Goal: Information Seeking & Learning: Find contact information

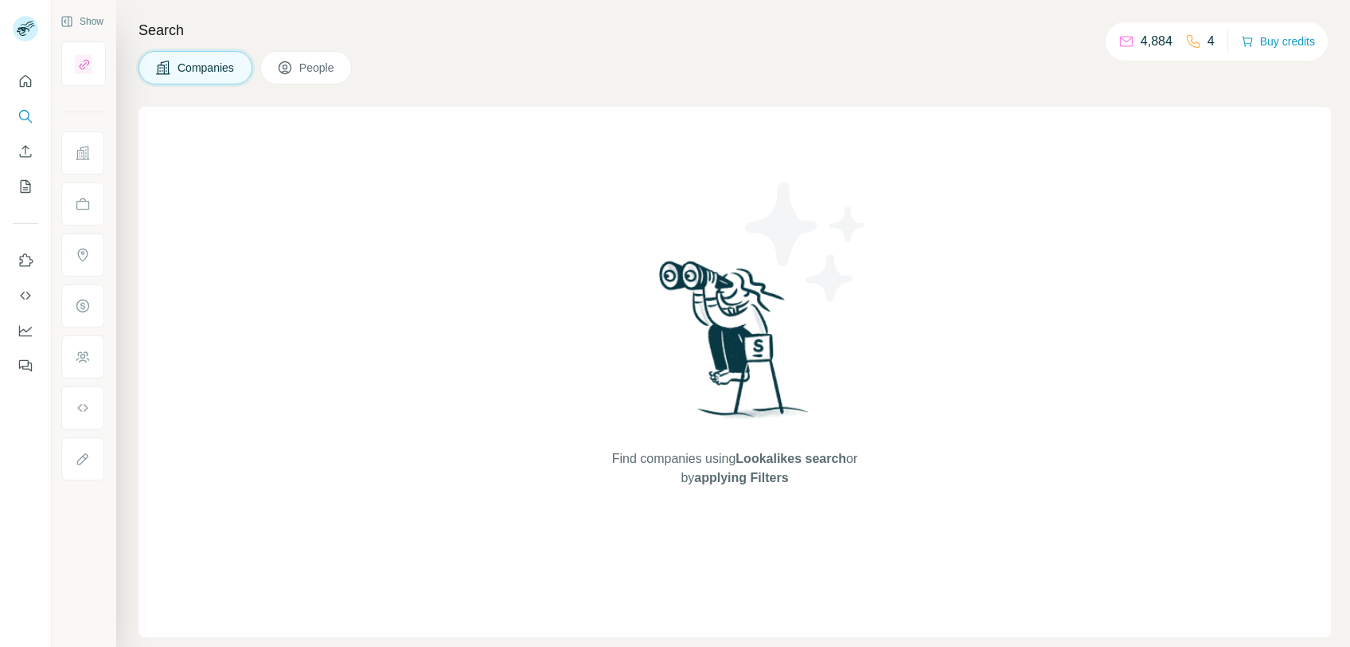
click at [311, 64] on span "People" at bounding box center [317, 68] width 37 height 16
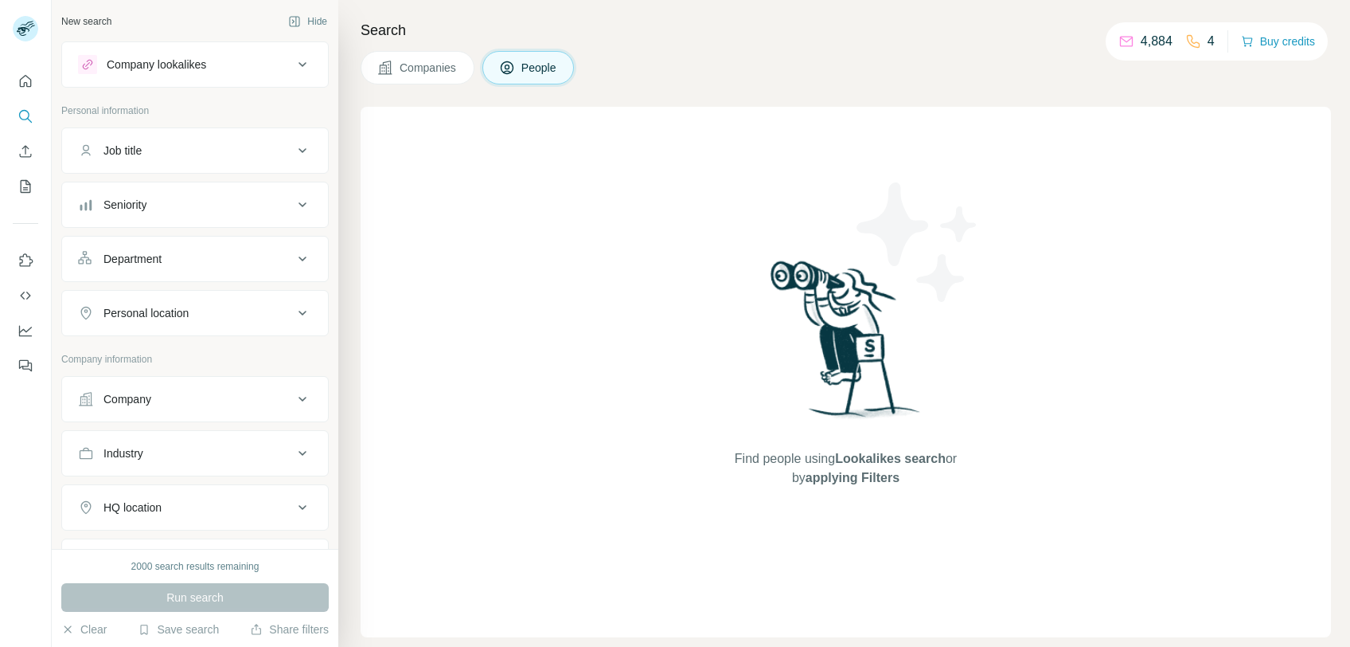
click at [137, 146] on div "Job title" at bounding box center [123, 151] width 38 height 16
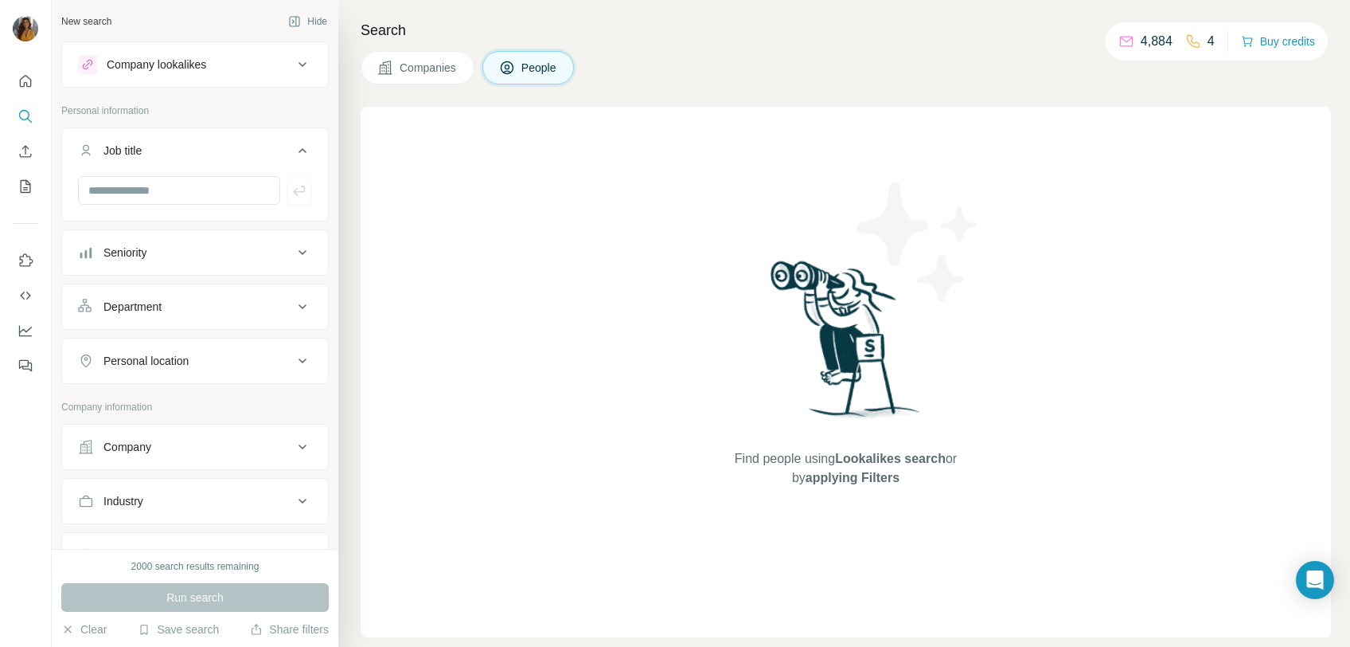
click at [153, 266] on button "Seniority" at bounding box center [195, 252] width 266 height 38
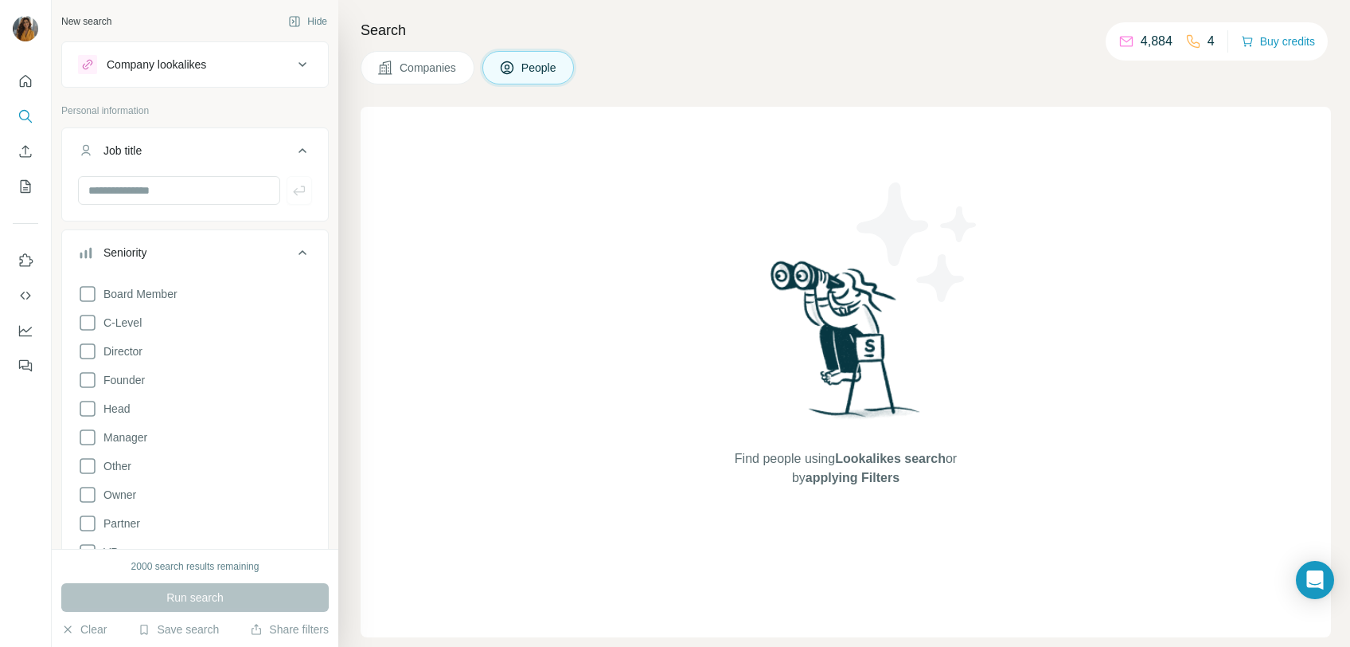
click at [135, 332] on div "Board Member C-Level Director Founder Head Manager Other Owner Partner VP" at bounding box center [195, 419] width 234 height 283
click at [90, 317] on icon at bounding box center [87, 322] width 19 height 19
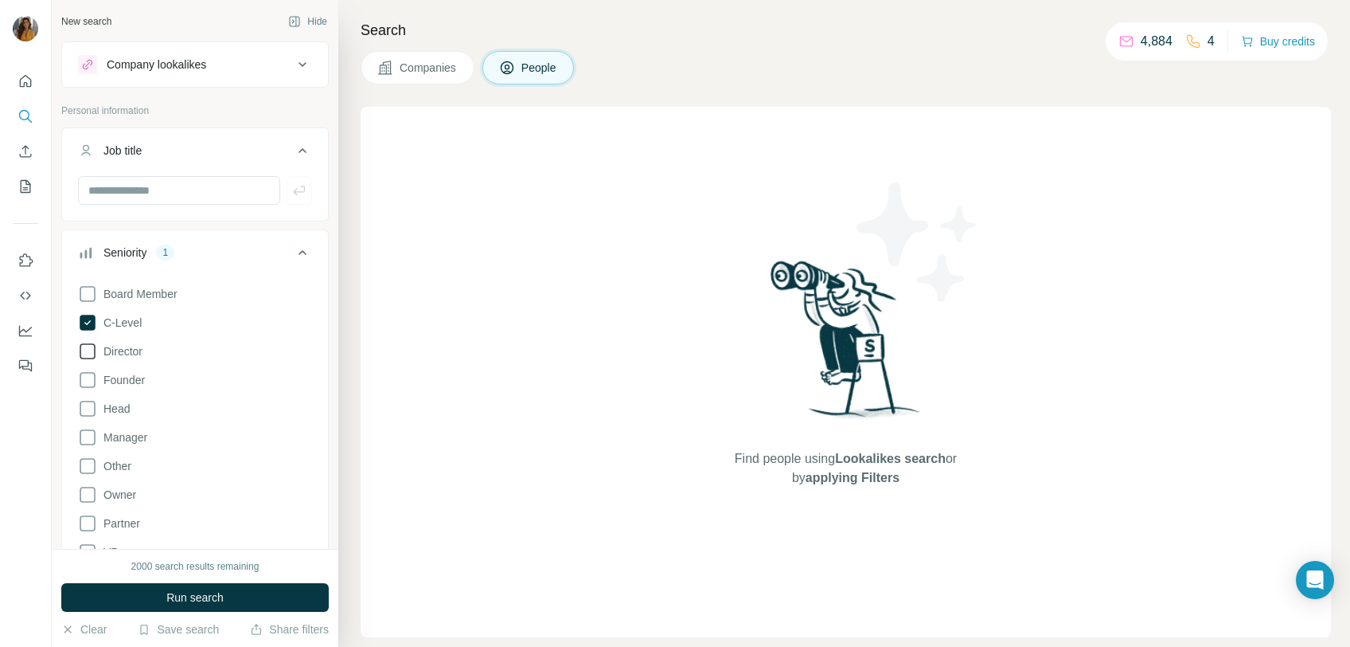
click at [88, 355] on icon at bounding box center [87, 351] width 19 height 19
click at [162, 588] on button "Run search" at bounding box center [195, 597] width 268 height 29
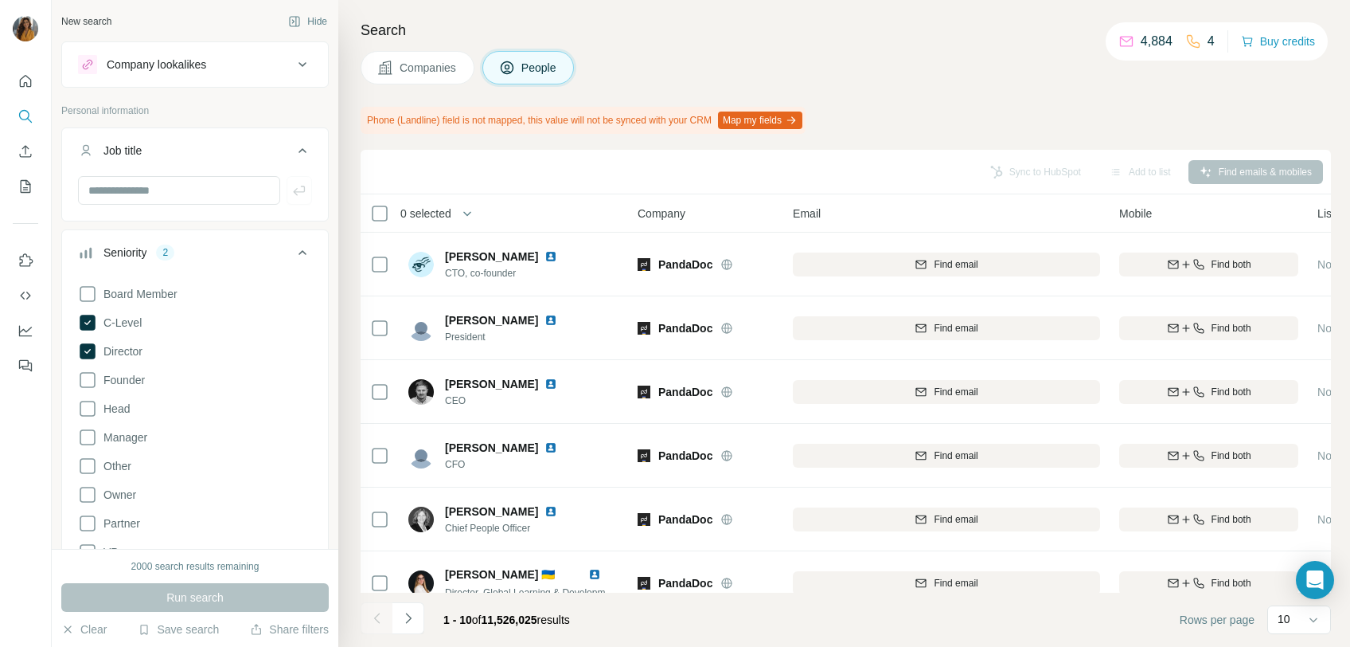
click at [293, 251] on icon at bounding box center [302, 252] width 19 height 19
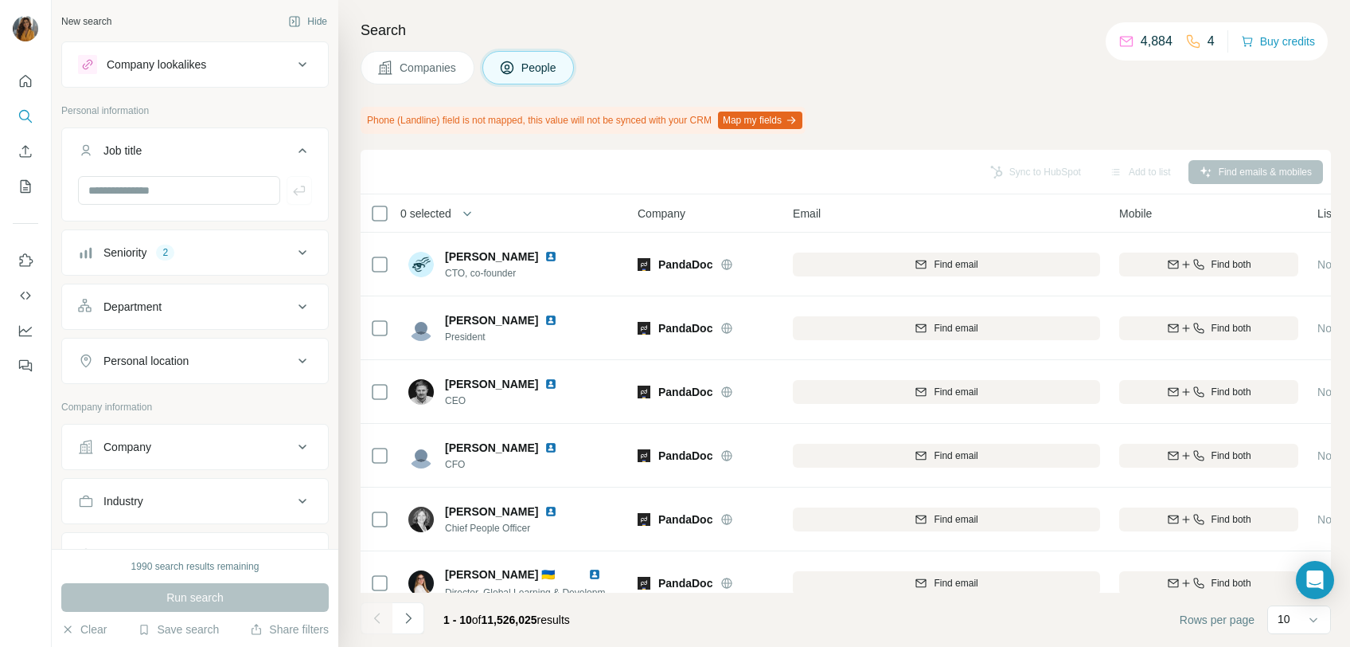
scroll to position [88, 0]
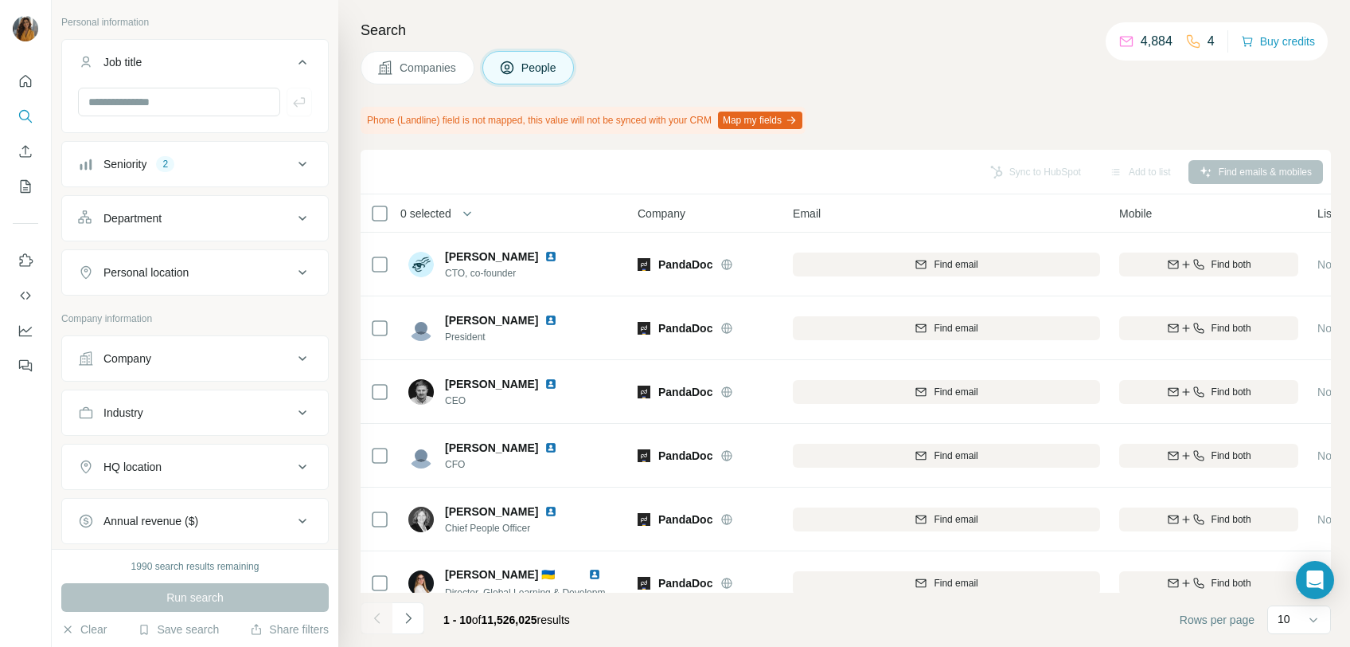
click at [225, 260] on button "Personal location" at bounding box center [195, 272] width 266 height 38
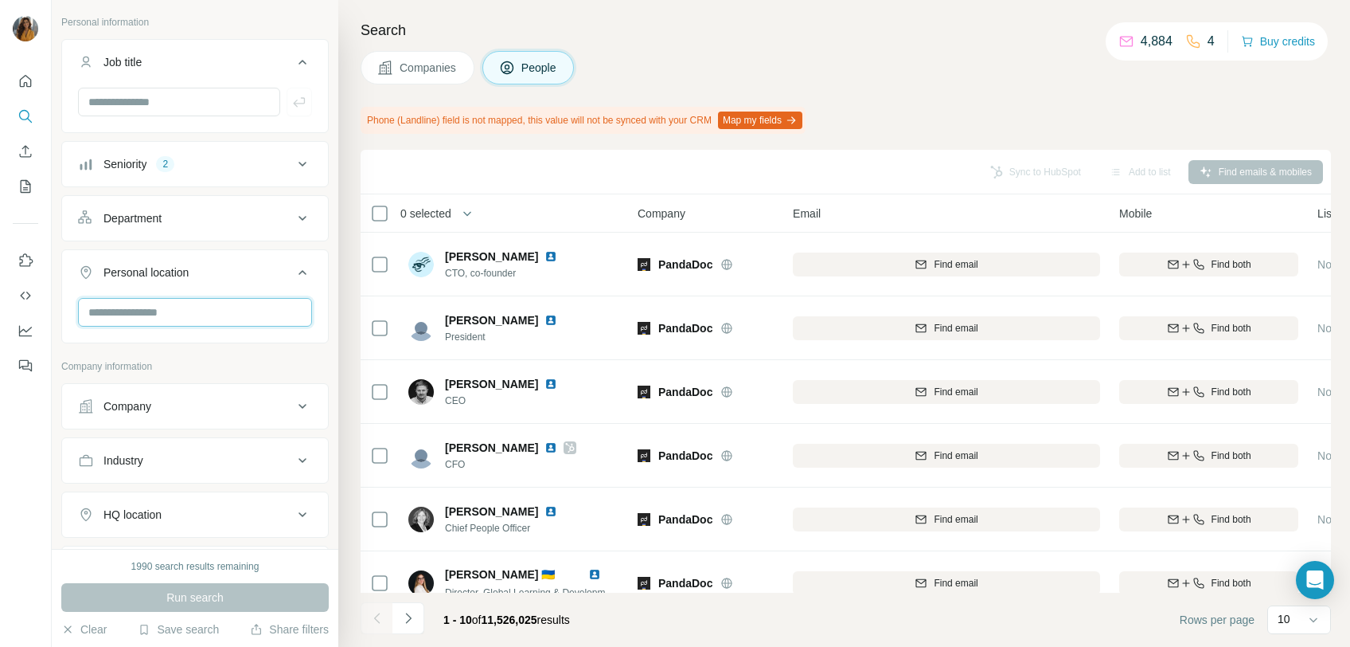
click at [191, 311] on input "text" at bounding box center [195, 312] width 234 height 29
type input "*"
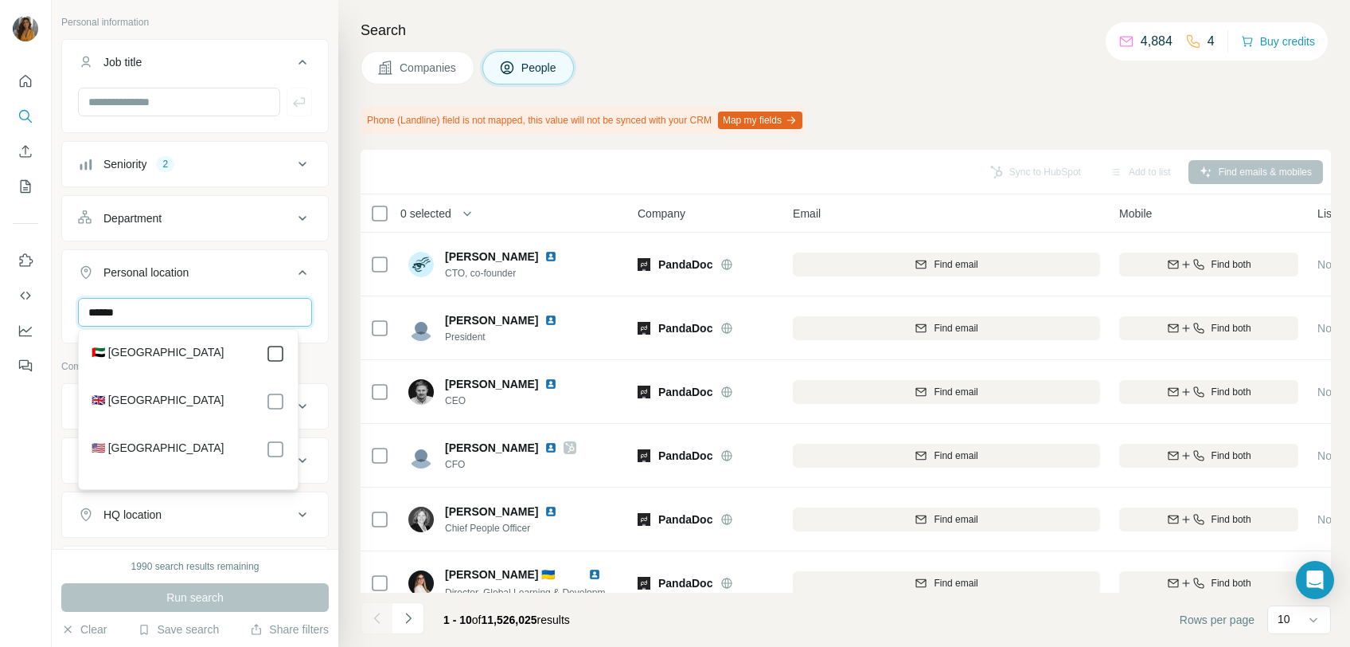
type input "******"
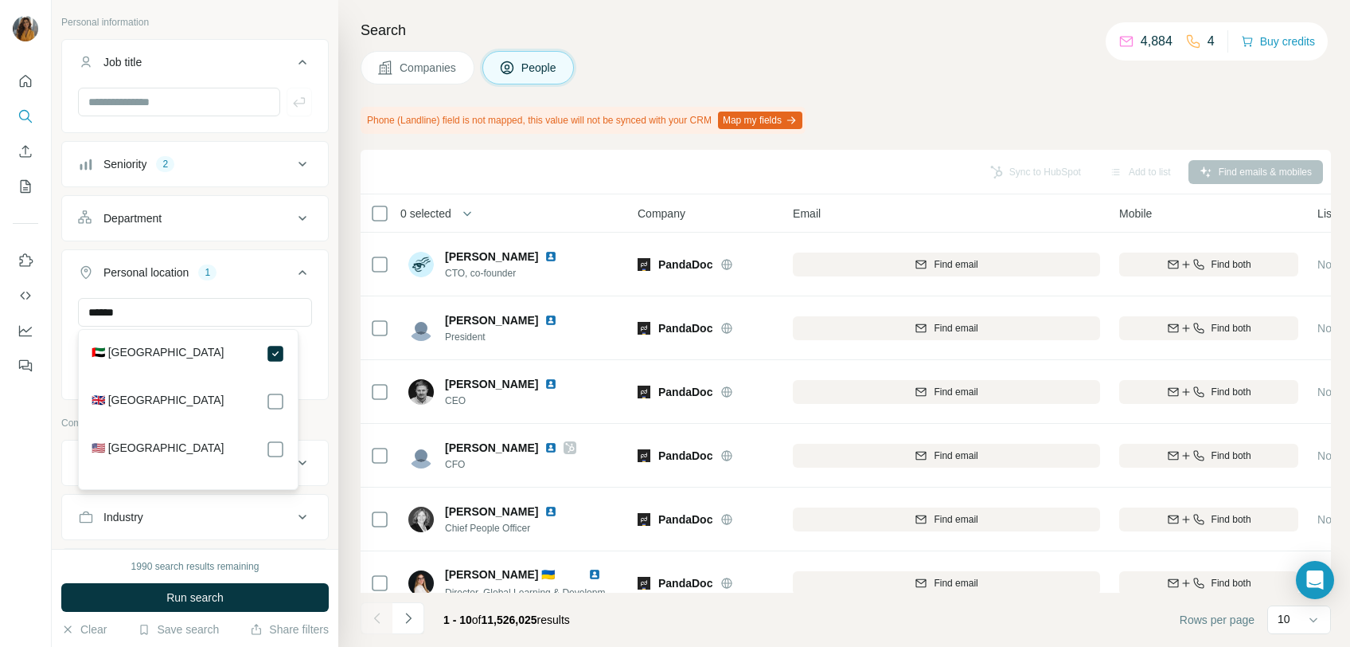
click at [312, 352] on div "****** [GEOGRAPHIC_DATA] Clear all" at bounding box center [195, 347] width 266 height 98
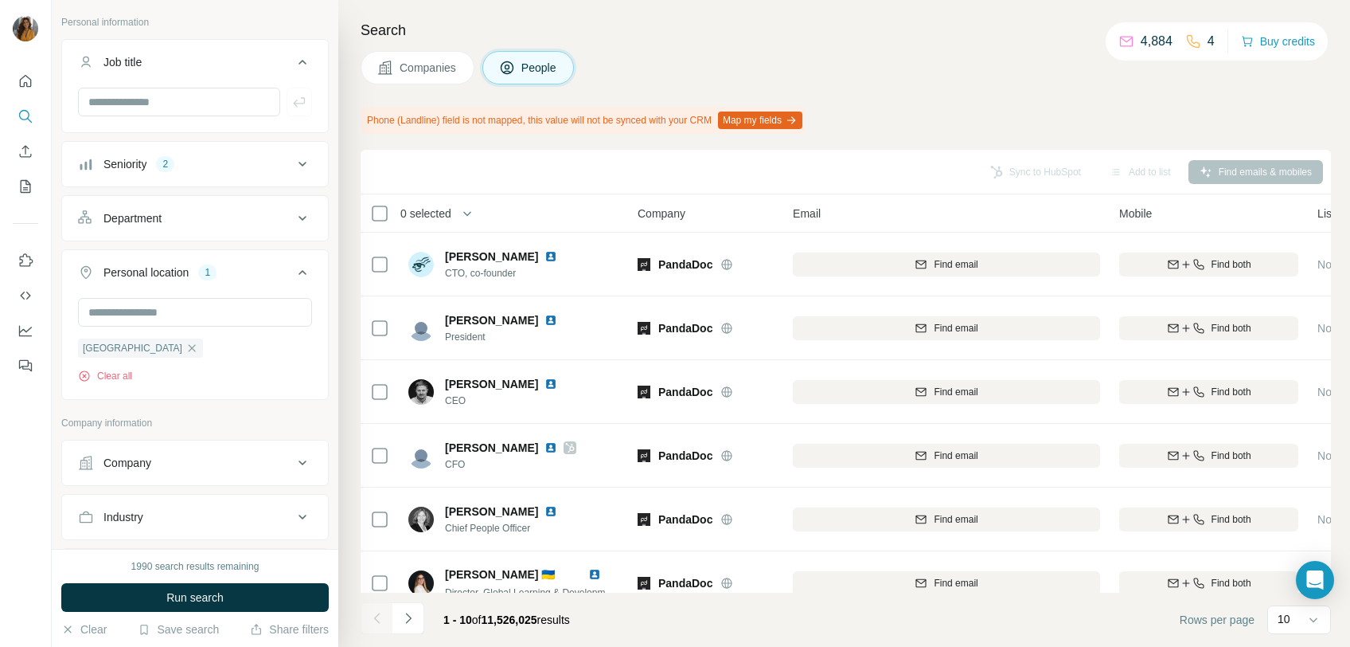
scroll to position [354, 0]
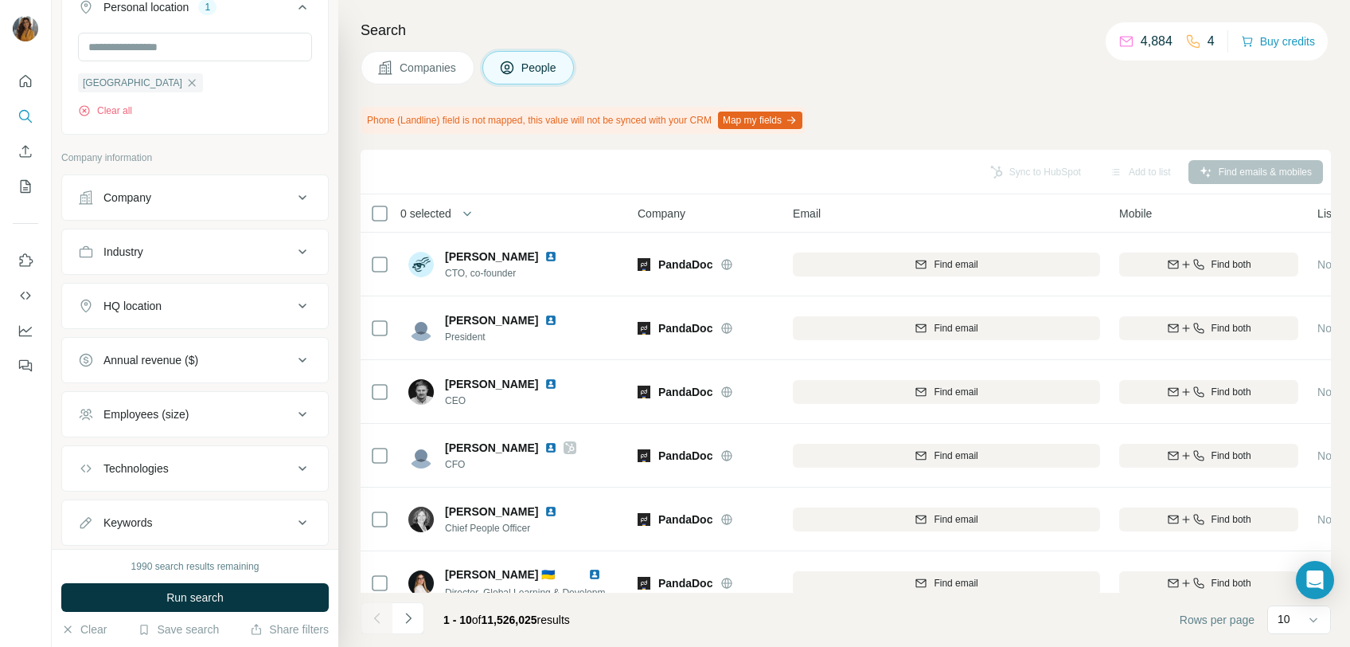
click at [152, 250] on div "Industry" at bounding box center [185, 252] width 215 height 16
click at [153, 249] on div "Industry" at bounding box center [185, 252] width 215 height 16
click at [204, 314] on button "HQ location" at bounding box center [195, 306] width 266 height 38
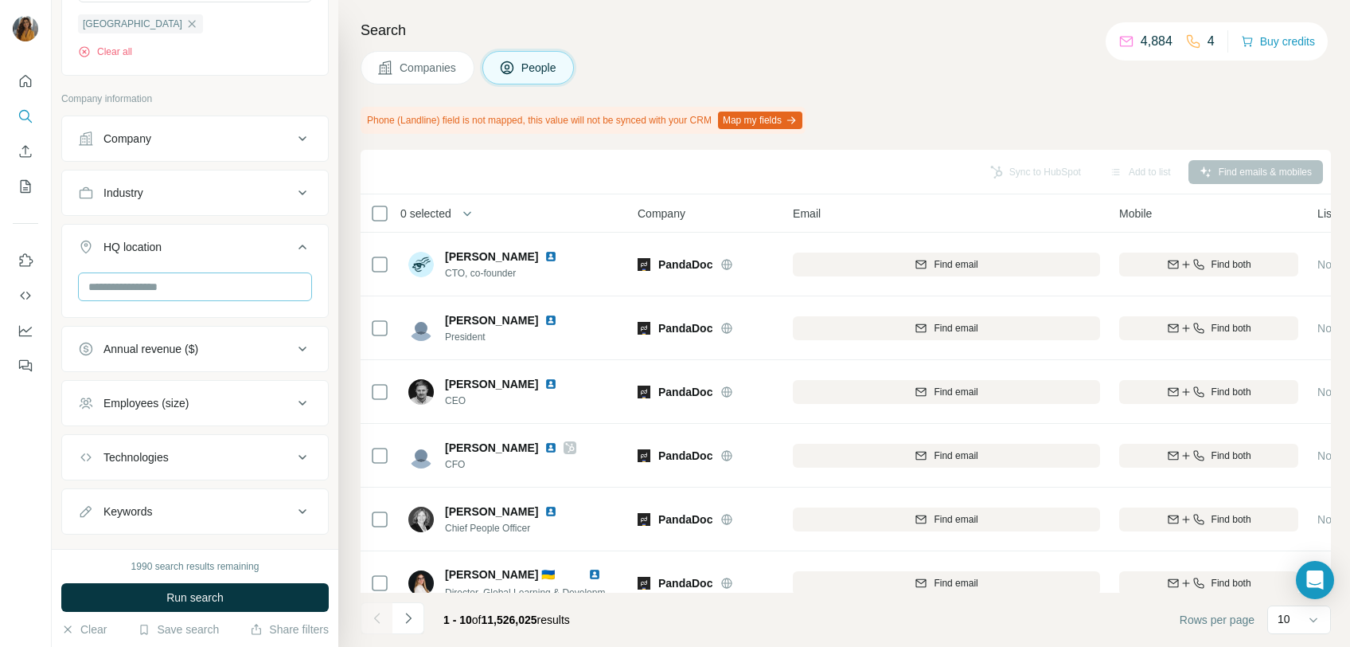
scroll to position [440, 0]
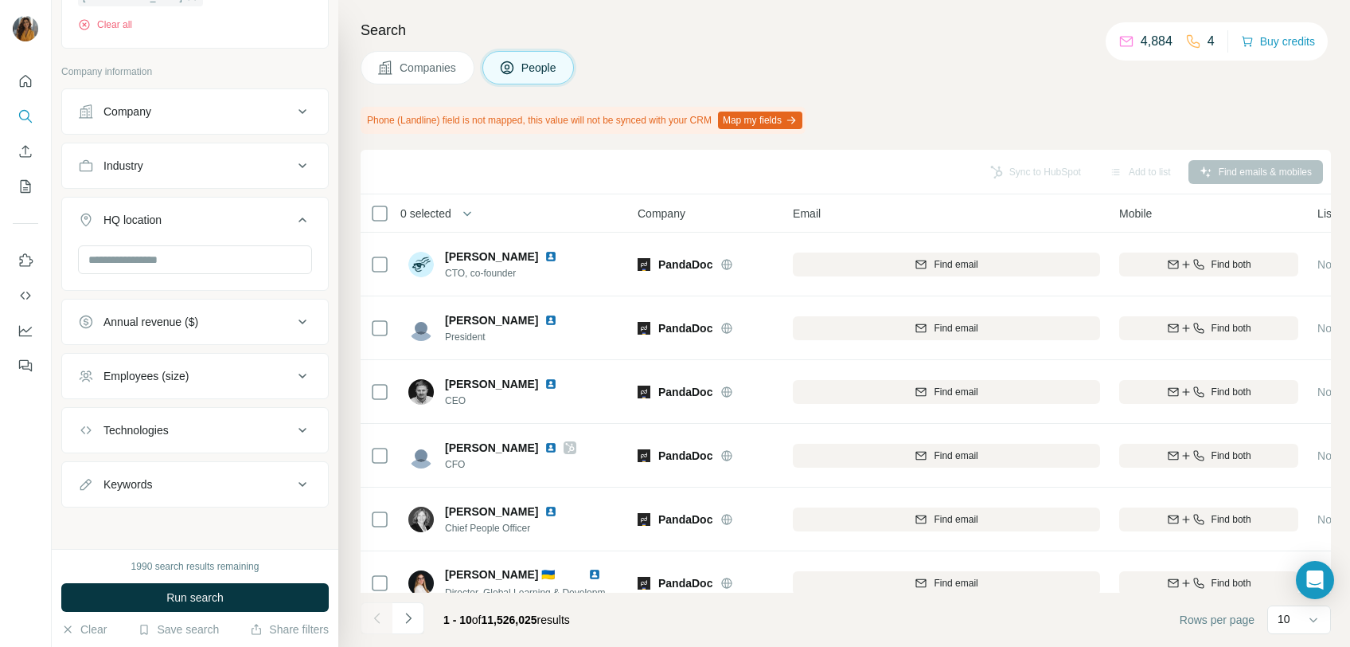
click at [199, 368] on div "Employees (size)" at bounding box center [185, 376] width 215 height 16
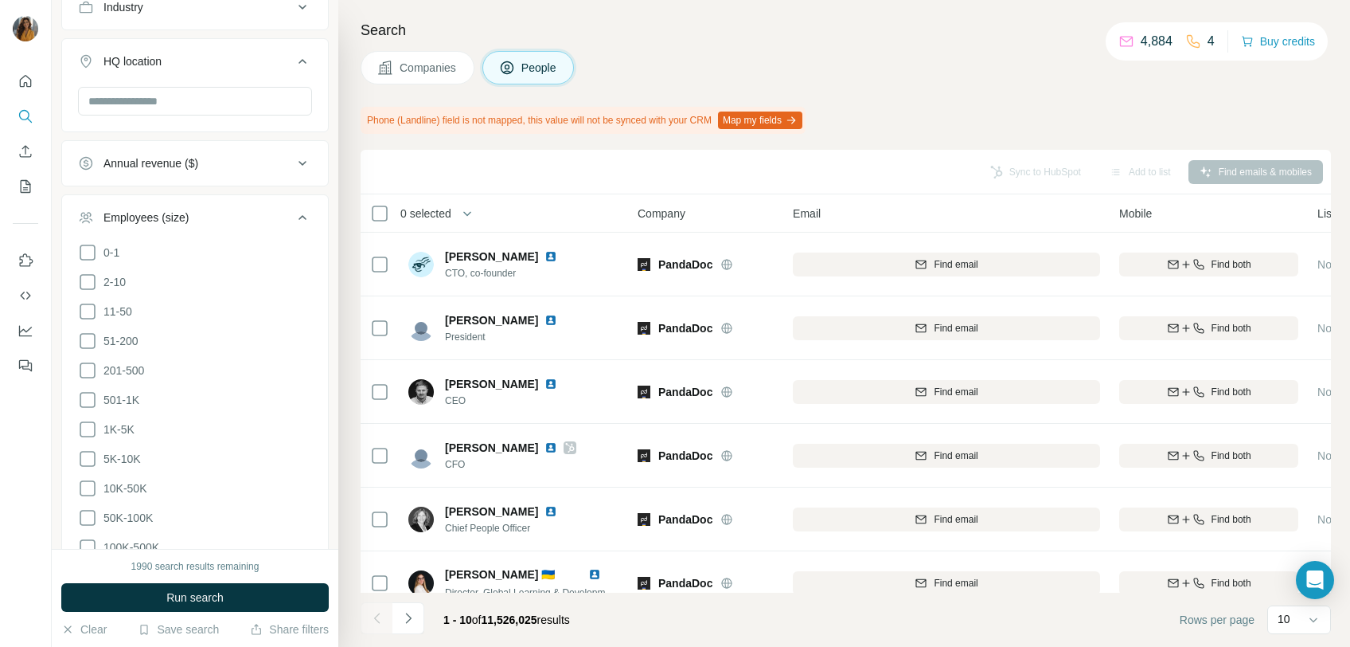
scroll to position [617, 0]
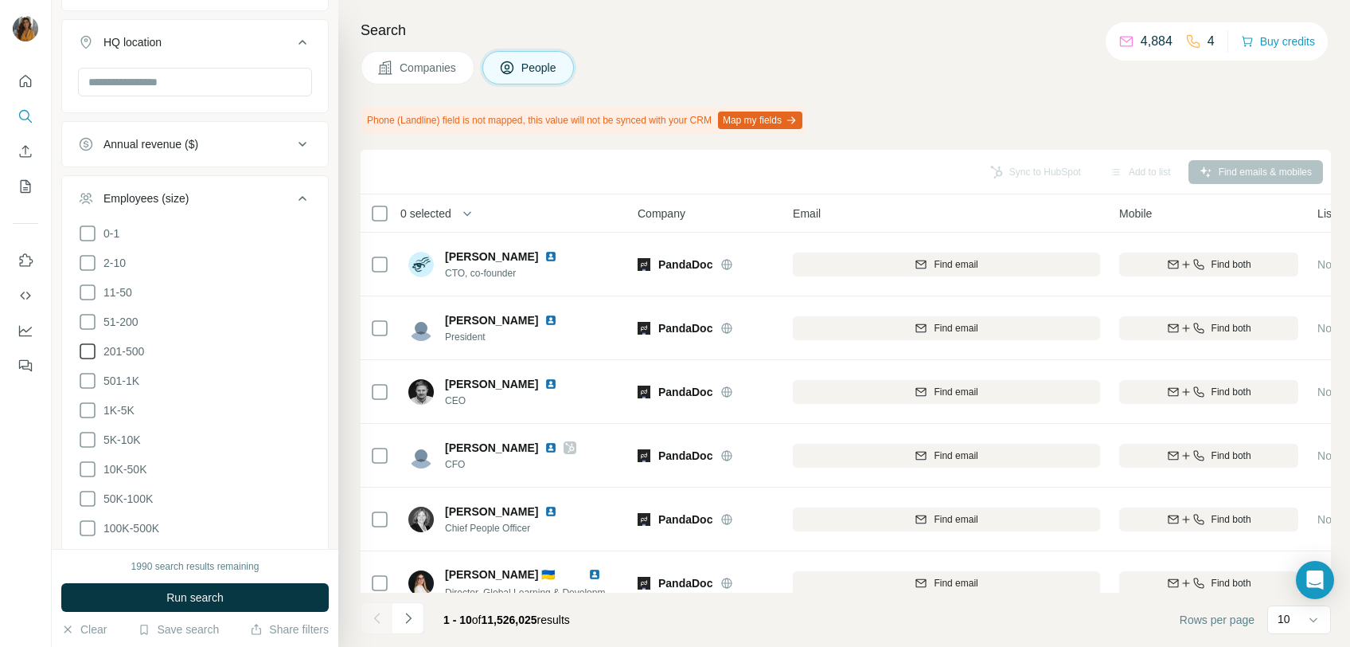
click at [144, 348] on span "201-500" at bounding box center [120, 351] width 47 height 16
click at [128, 373] on span "501-1K" at bounding box center [118, 381] width 42 height 16
click at [162, 597] on button "Run search" at bounding box center [195, 597] width 268 height 29
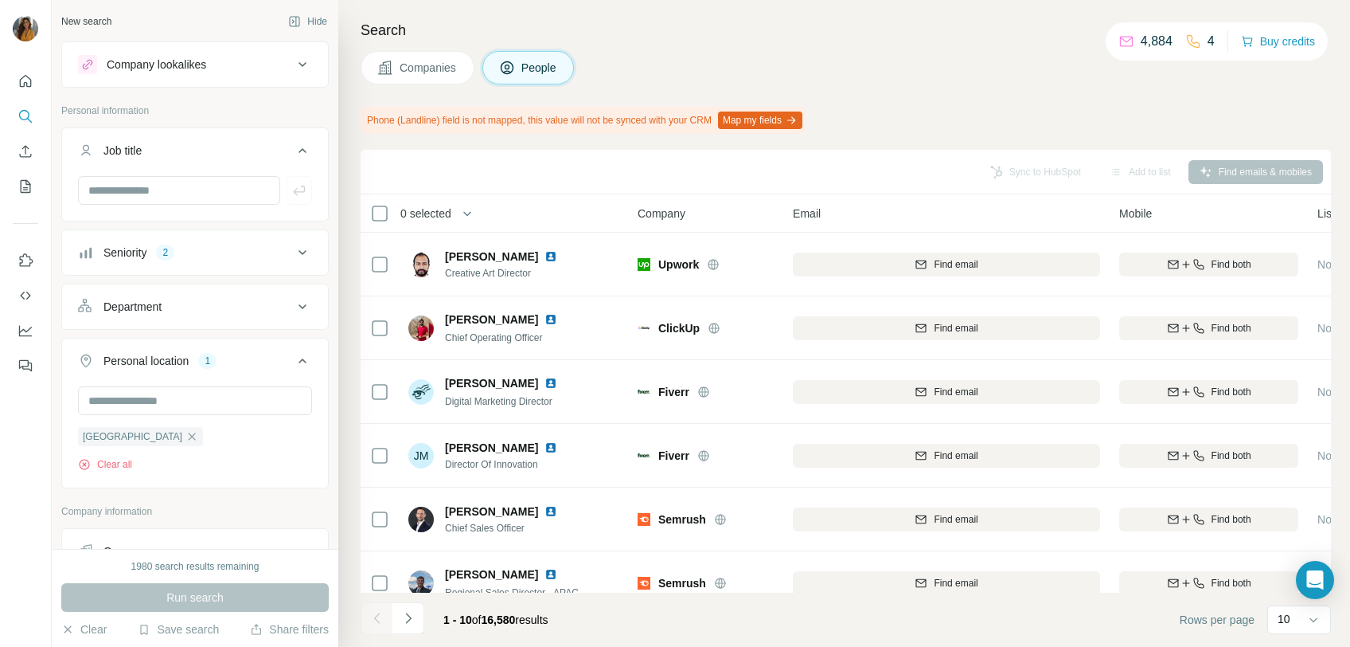
click at [193, 318] on button "Department" at bounding box center [195, 306] width 266 height 38
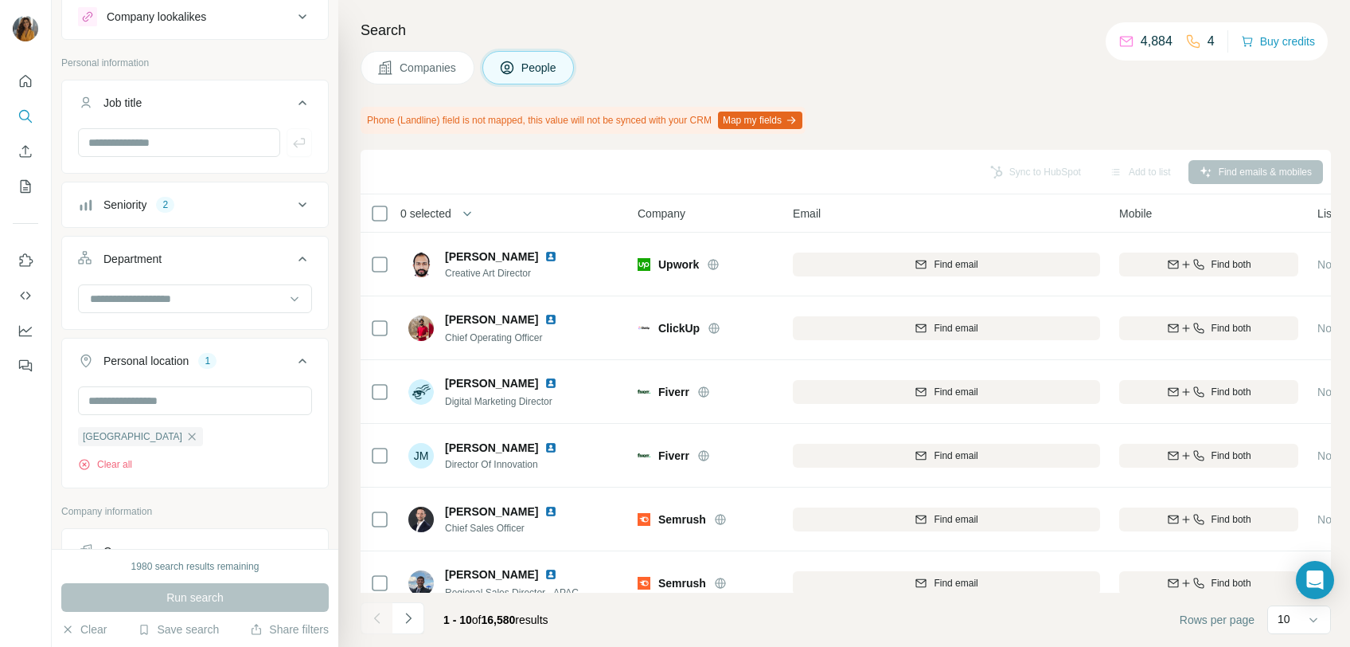
scroll to position [88, 0]
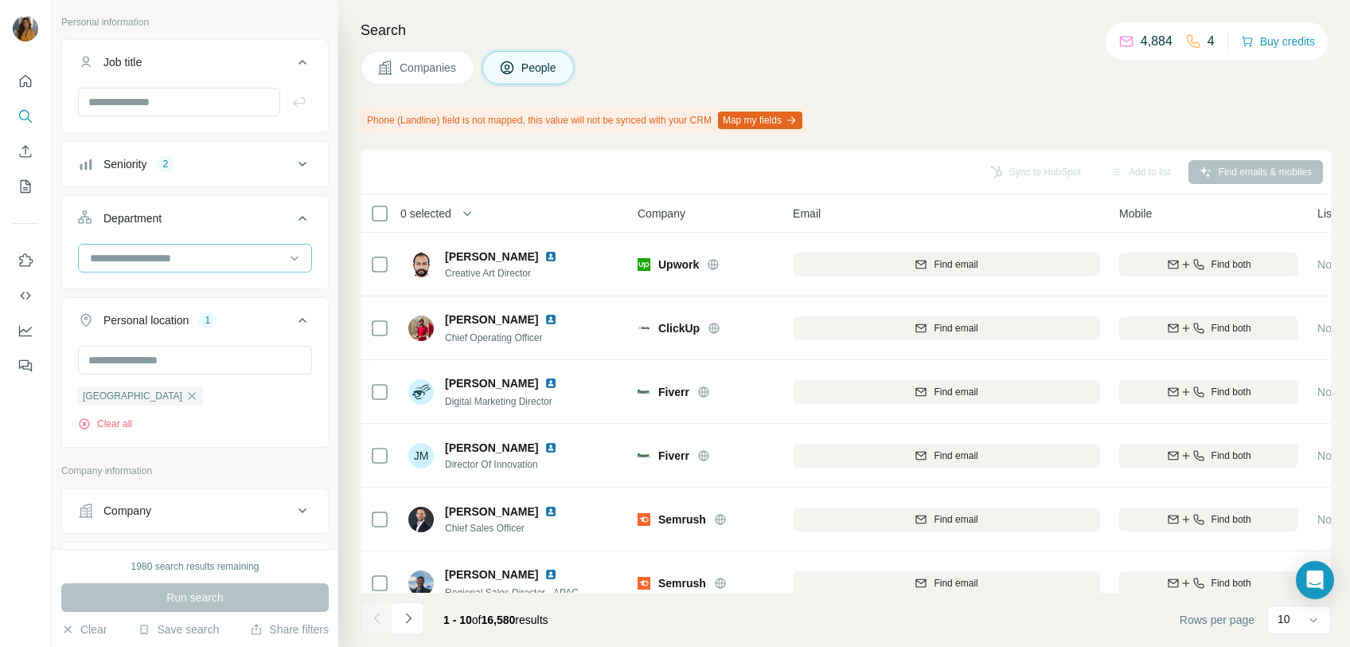
click at [205, 260] on input at bounding box center [186, 258] width 197 height 18
type input "*"
click at [193, 314] on div "HR" at bounding box center [188, 322] width 193 height 16
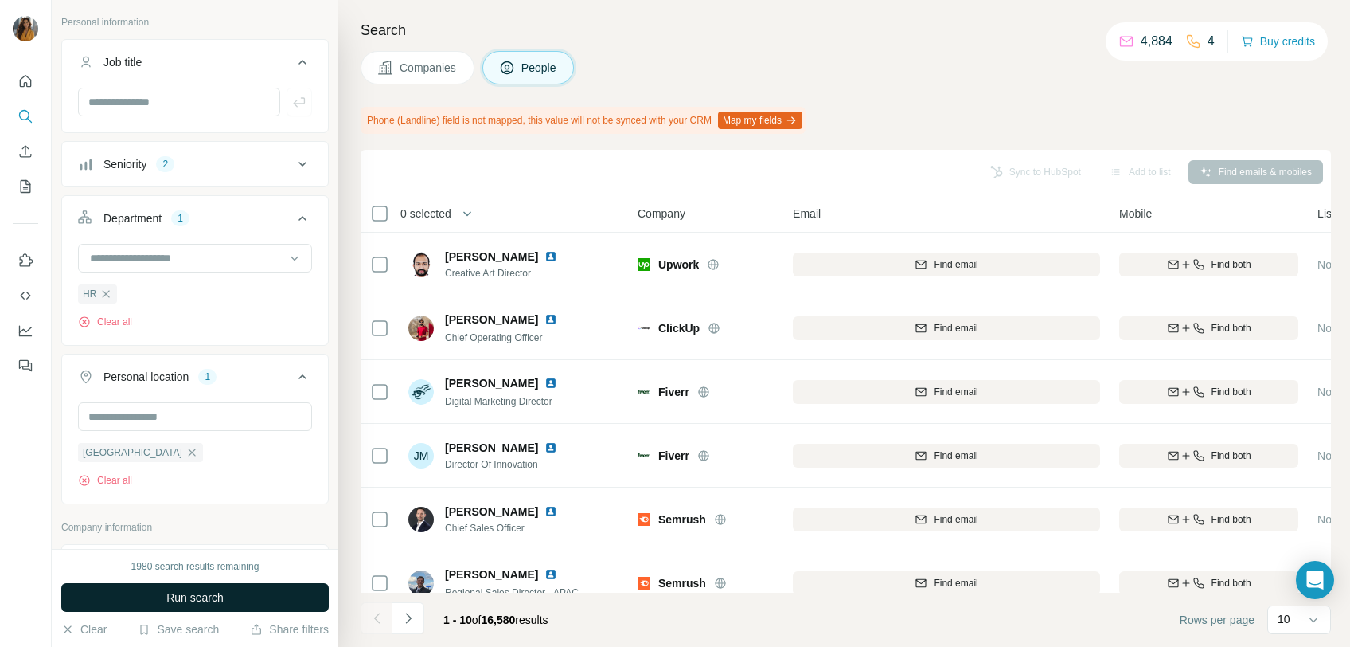
click at [197, 604] on span "Run search" at bounding box center [194, 597] width 57 height 16
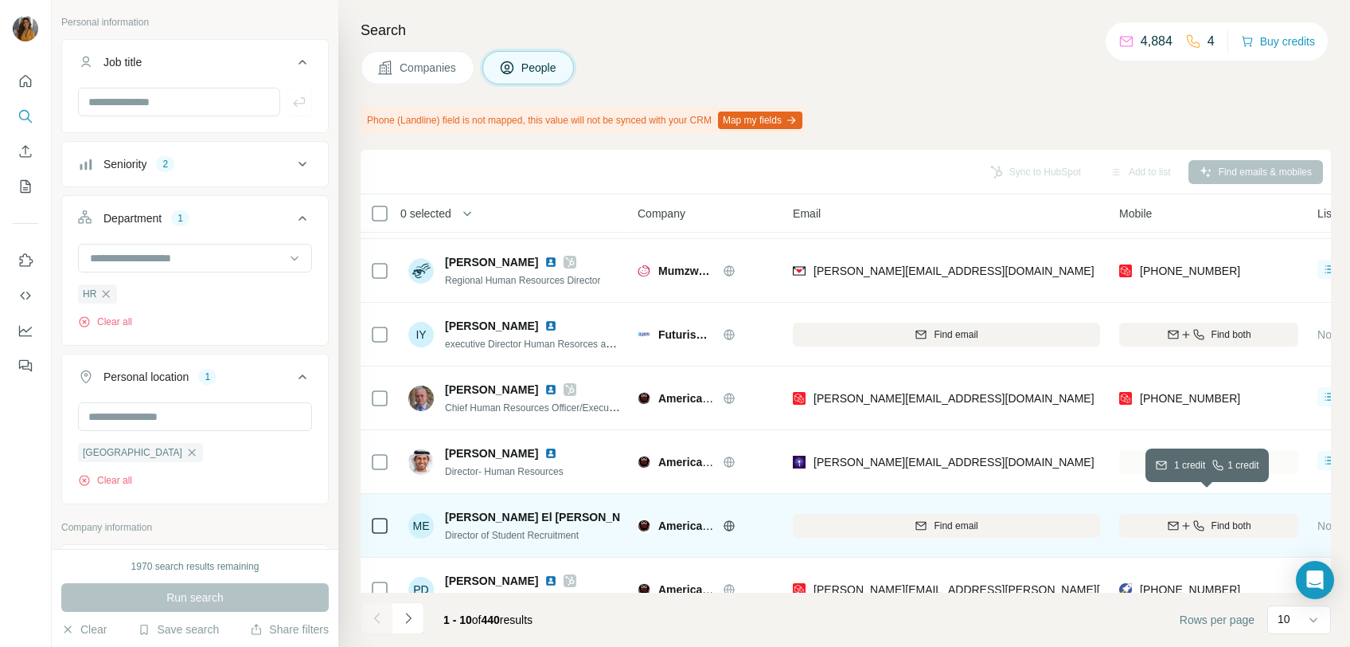
scroll to position [88, 0]
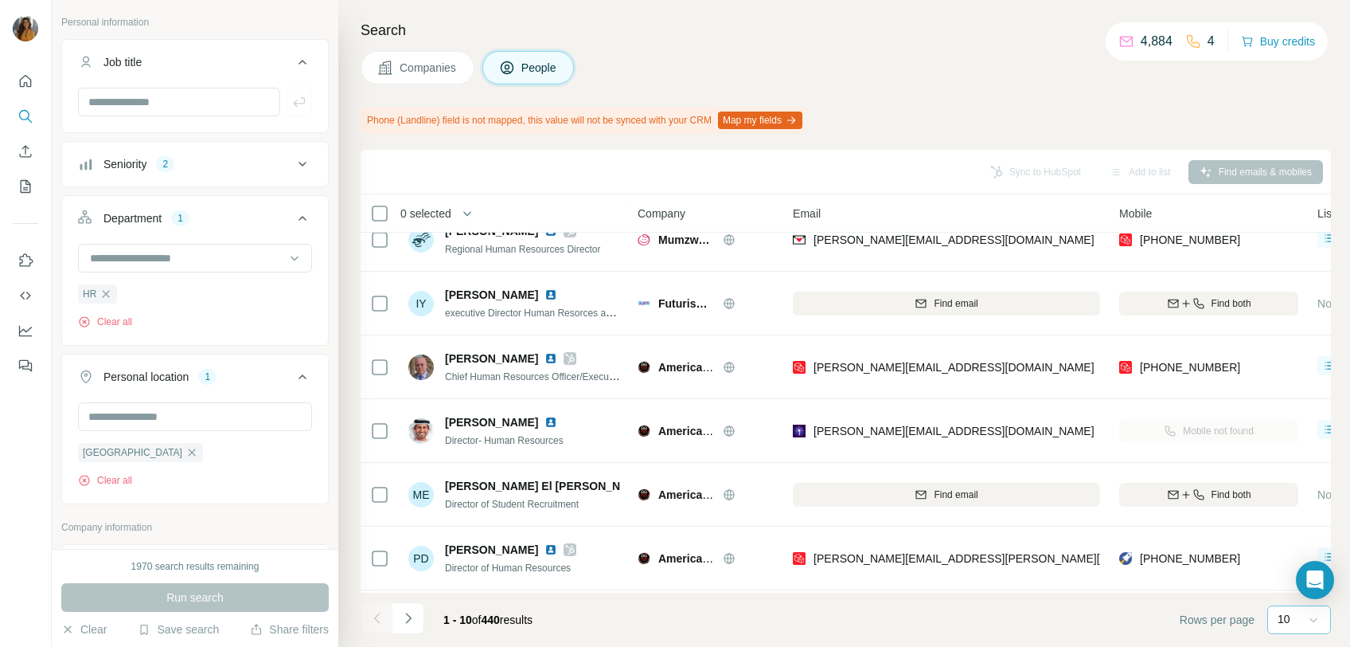
click at [1307, 631] on div at bounding box center [1314, 619] width 16 height 29
click at [1293, 495] on p "60" at bounding box center [1287, 498] width 13 height 16
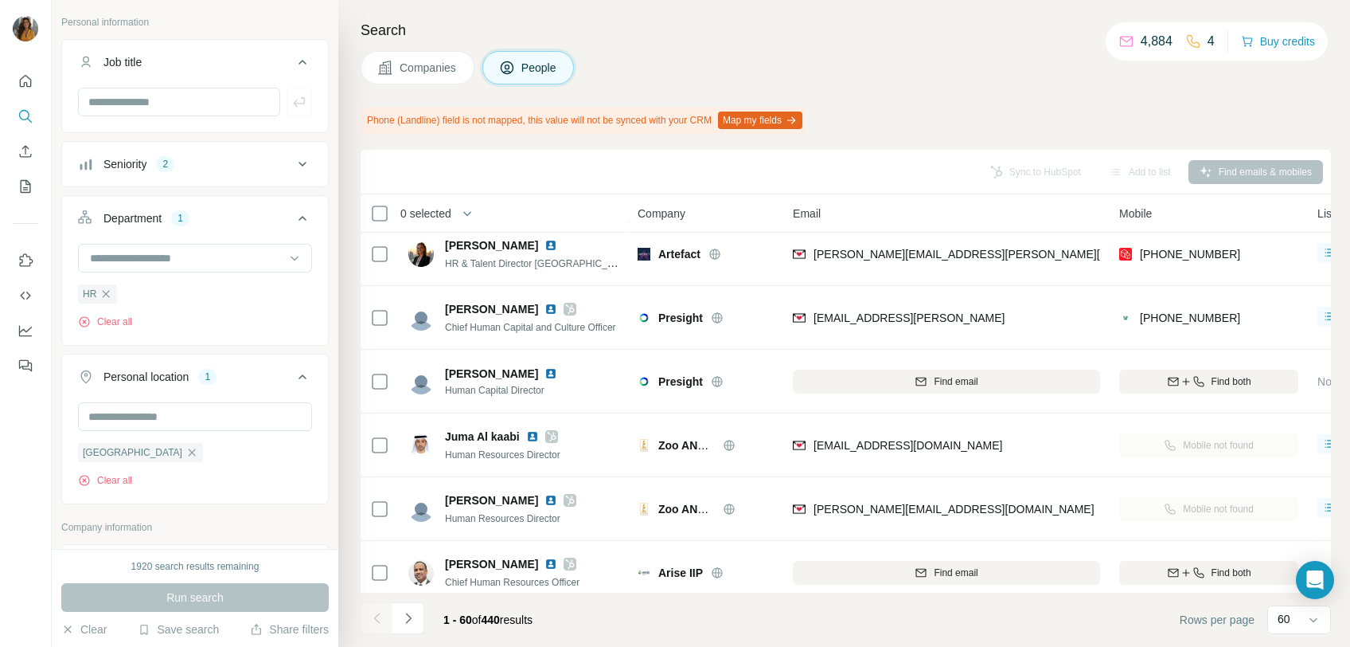
scroll to position [3470, 0]
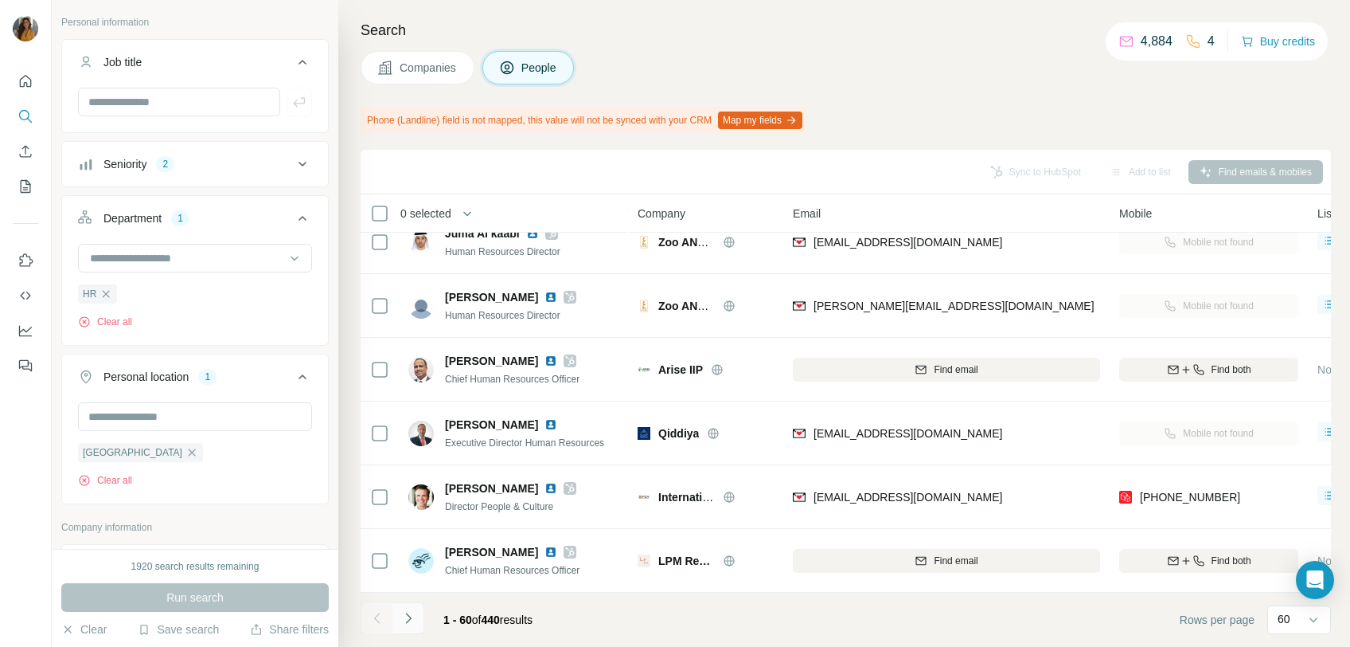
click at [410, 610] on icon "Navigate to next page" at bounding box center [408, 618] width 16 height 16
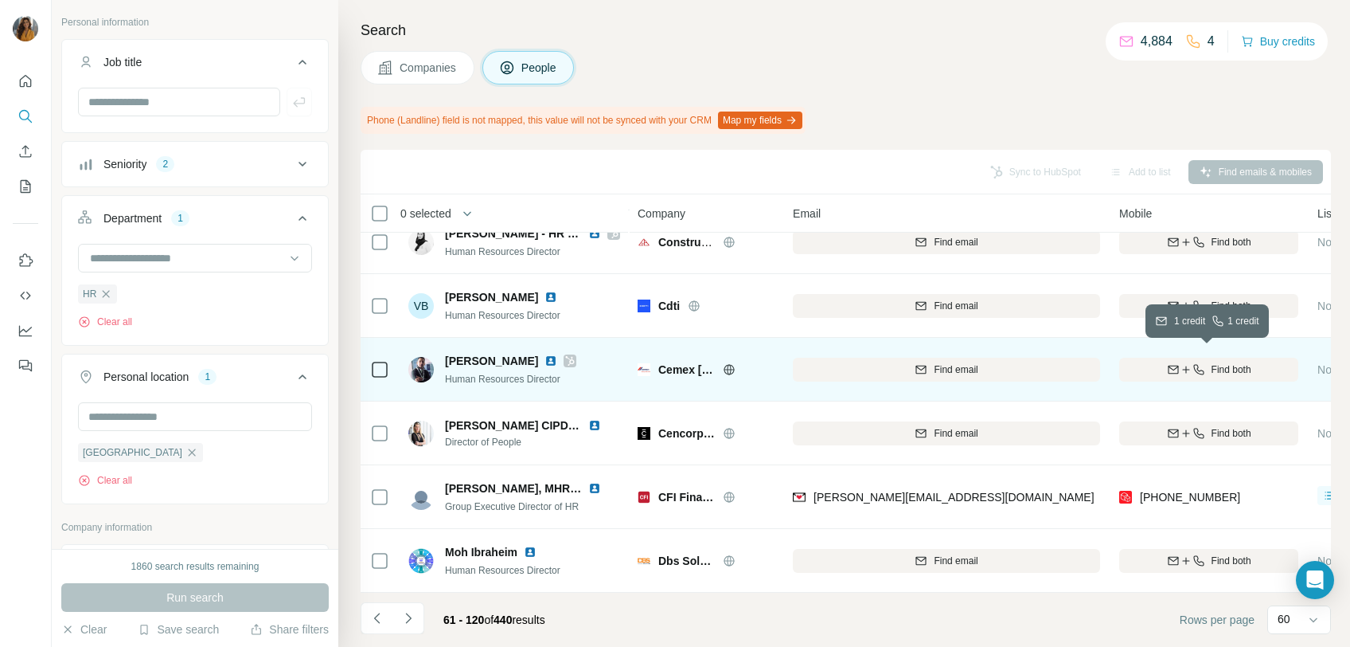
click at [1182, 366] on icon "button" at bounding box center [1186, 369] width 13 height 13
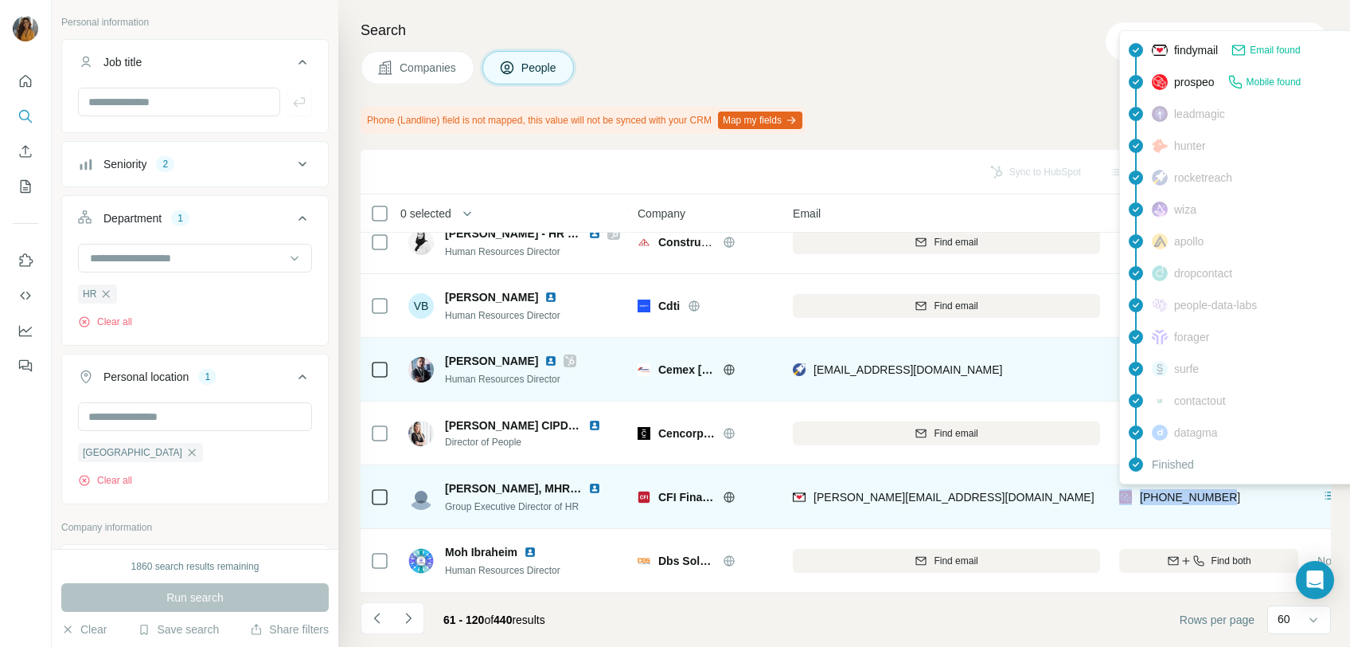
drag, startPoint x: 1256, startPoint y: 489, endPoint x: 1134, endPoint y: 491, distance: 122.6
click at [1134, 491] on div "[PHONE_NUMBER]" at bounding box center [1208, 497] width 179 height 44
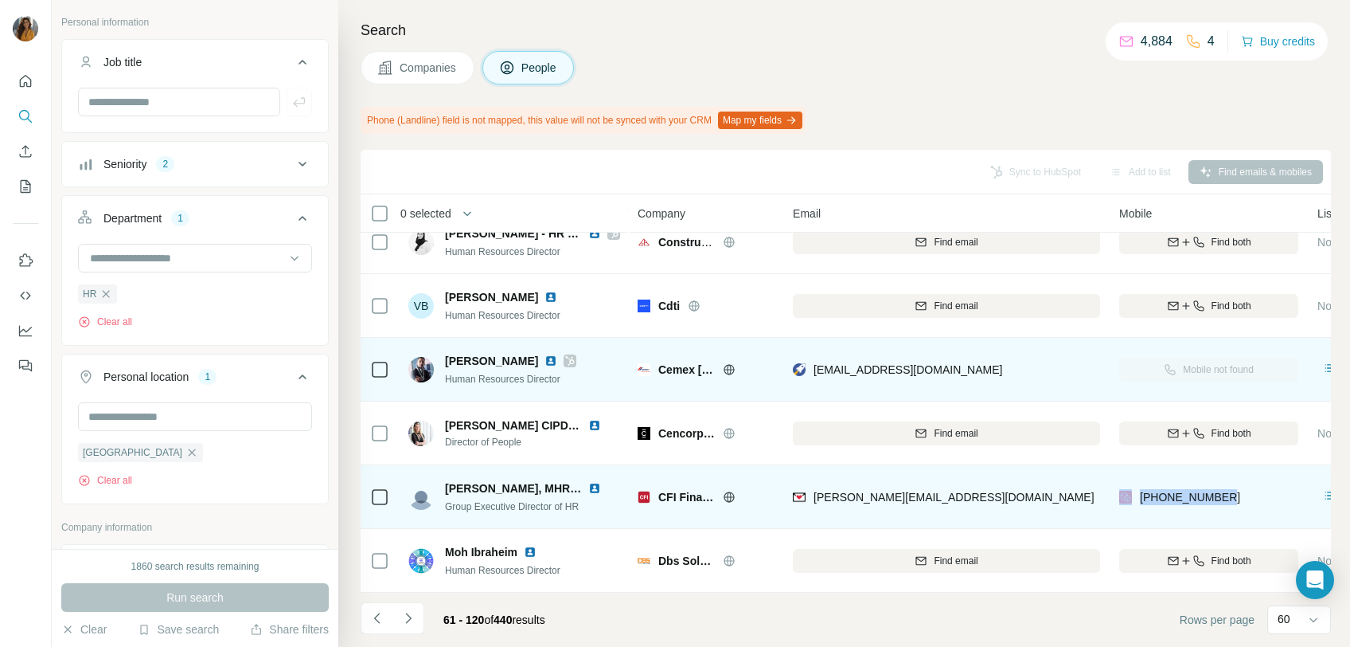
copy div "[PHONE_NUMBER]"
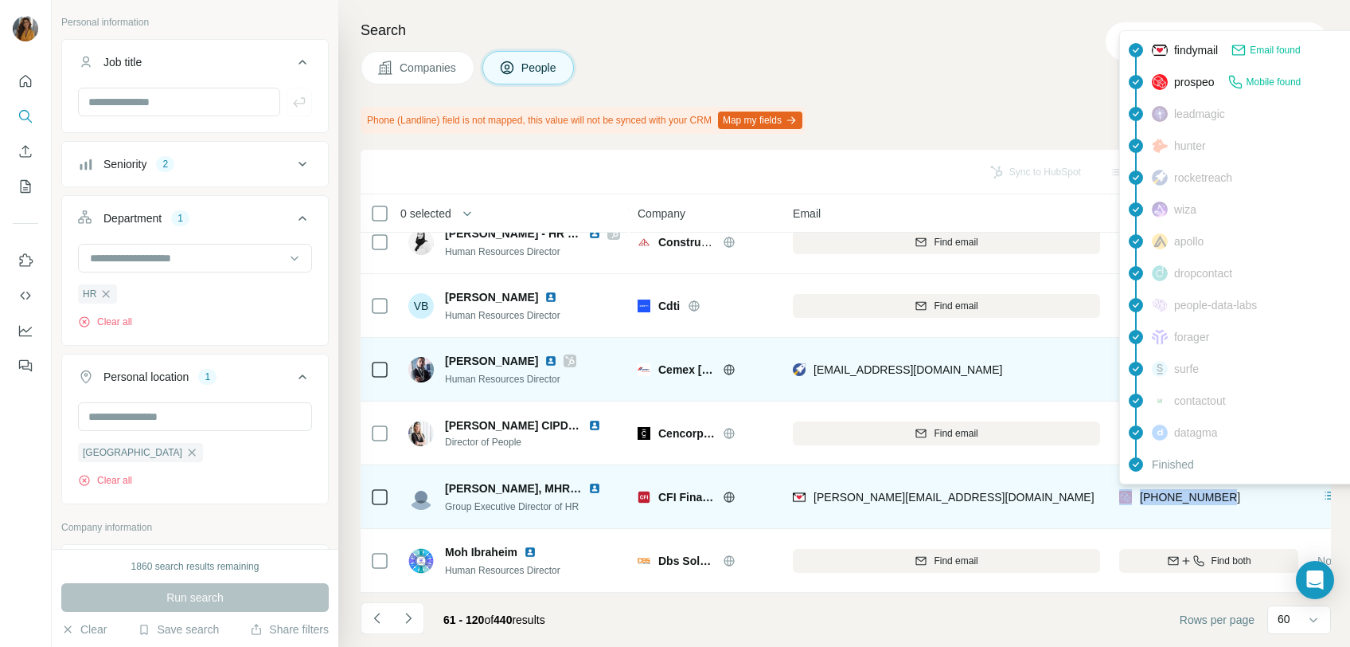
copy div "[PHONE_NUMBER]"
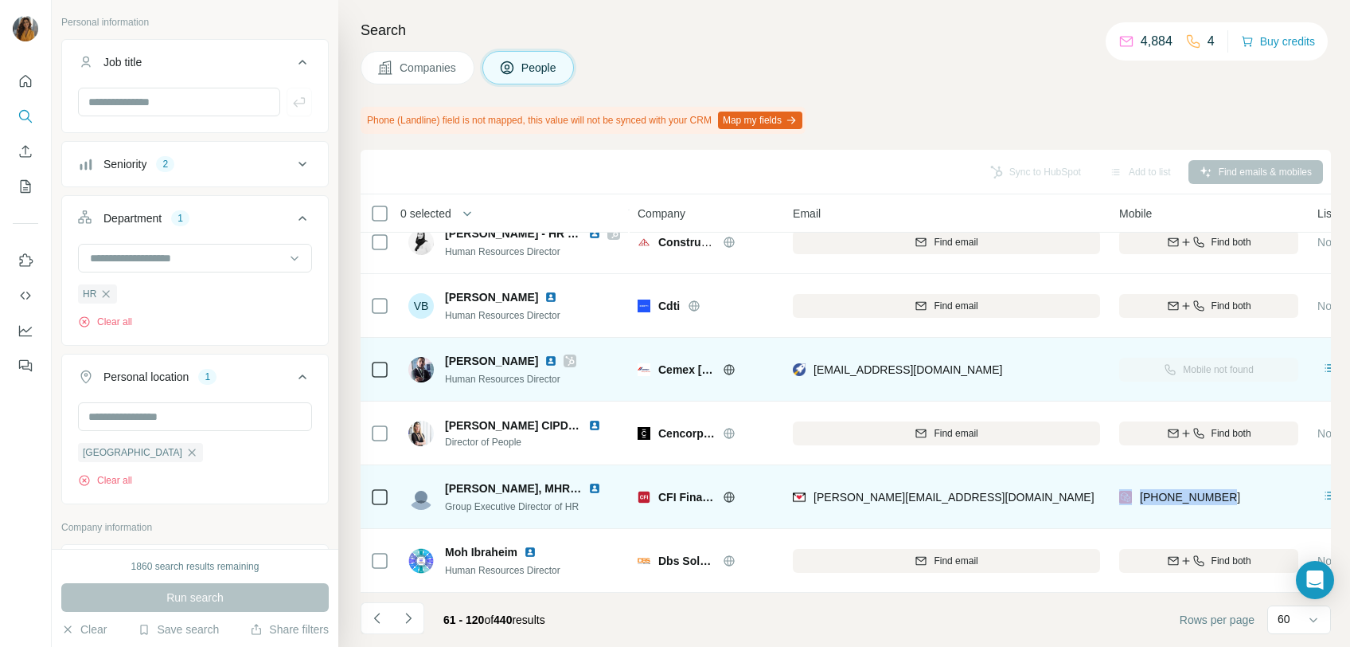
click at [588, 482] on img at bounding box center [594, 488] width 13 height 13
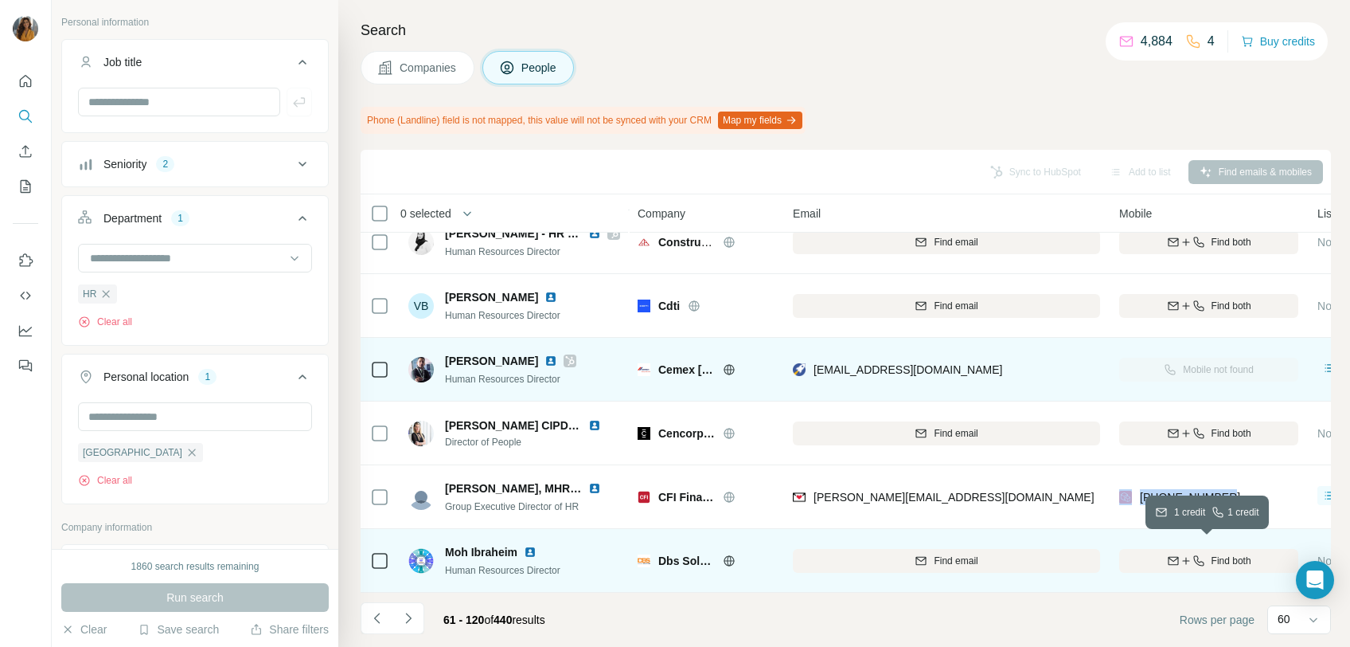
click at [1174, 556] on icon "button" at bounding box center [1173, 560] width 13 height 13
click at [533, 545] on img at bounding box center [530, 551] width 13 height 13
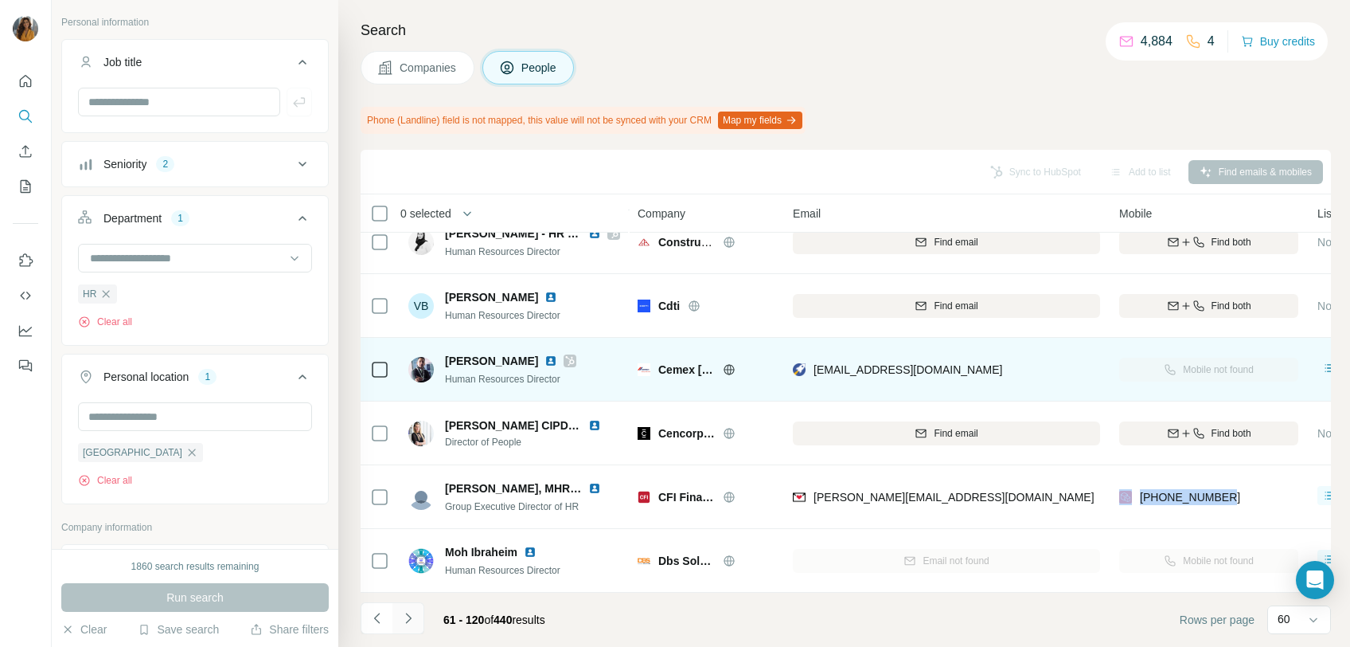
click at [410, 618] on icon "Navigate to next page" at bounding box center [408, 617] width 6 height 10
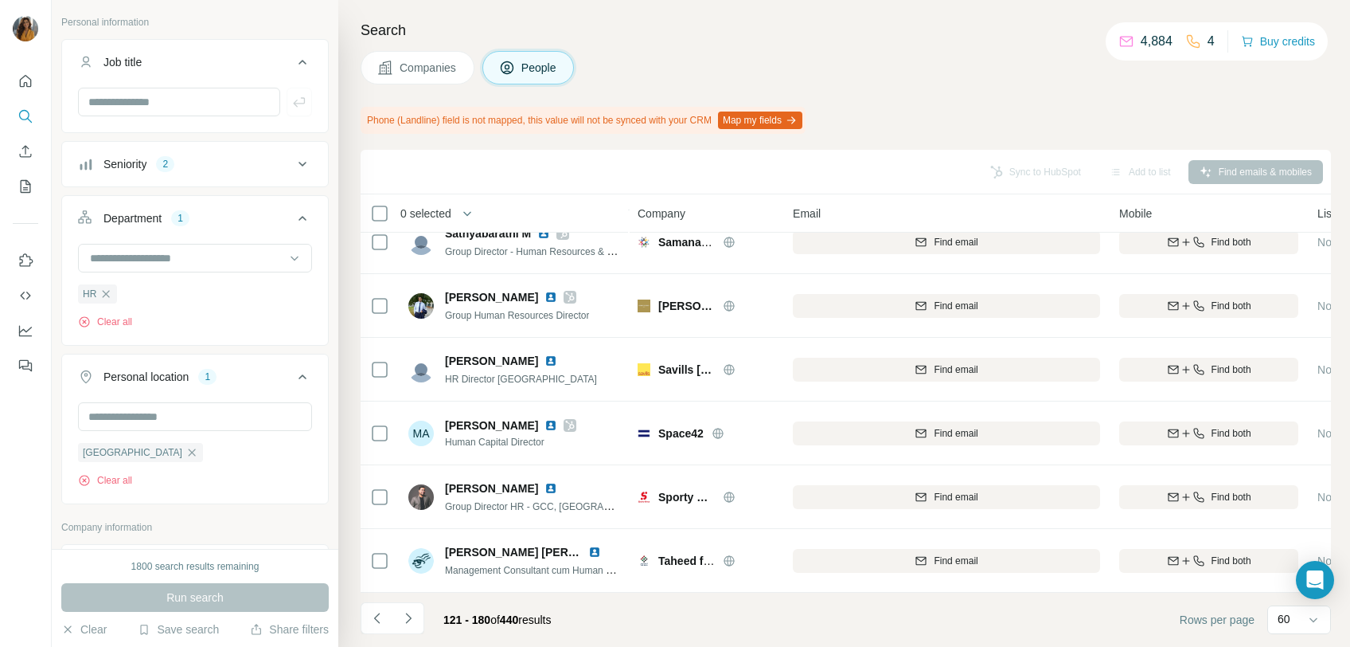
click at [413, 624] on icon "Navigate to next page" at bounding box center [408, 618] width 16 height 16
